Goal: Information Seeking & Learning: Learn about a topic

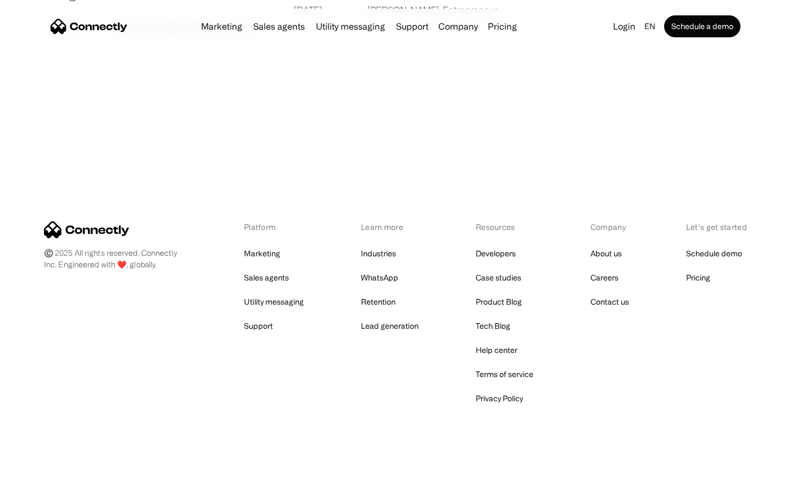
scroll to position [2110, 0]
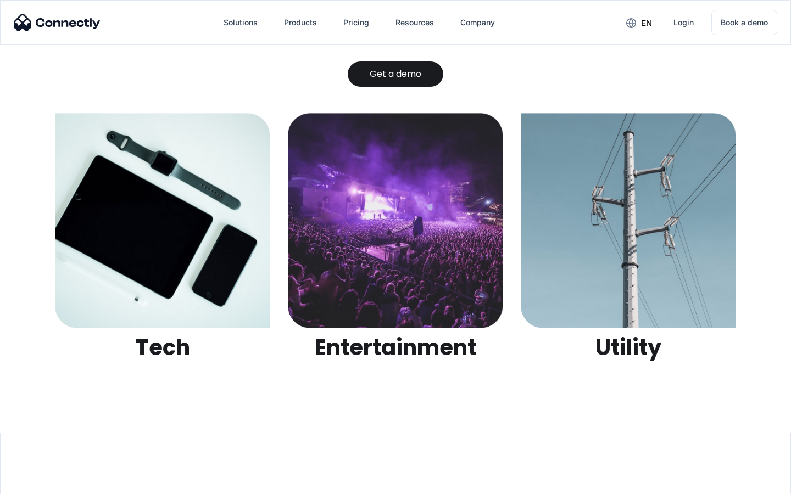
scroll to position [3465, 0]
